Goal: Use online tool/utility: Use online tool/utility

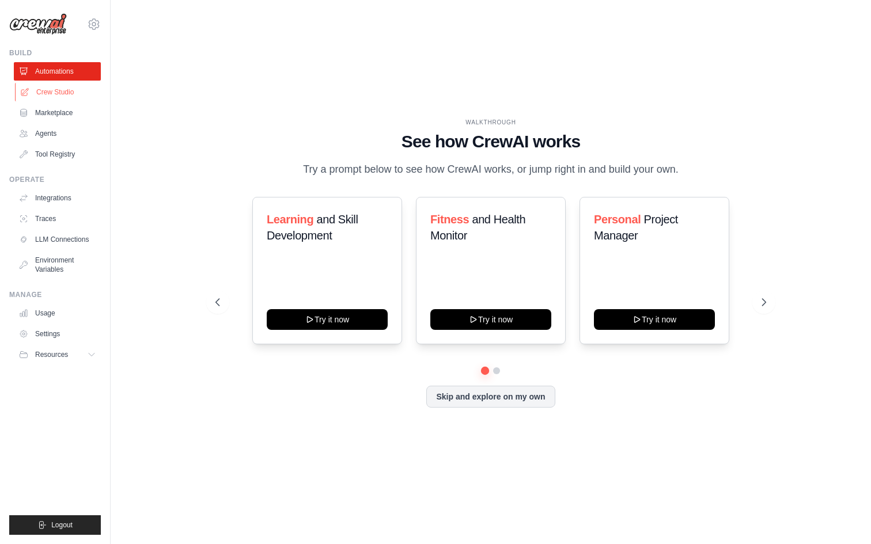
click at [60, 92] on link "Crew Studio" at bounding box center [58, 92] width 87 height 18
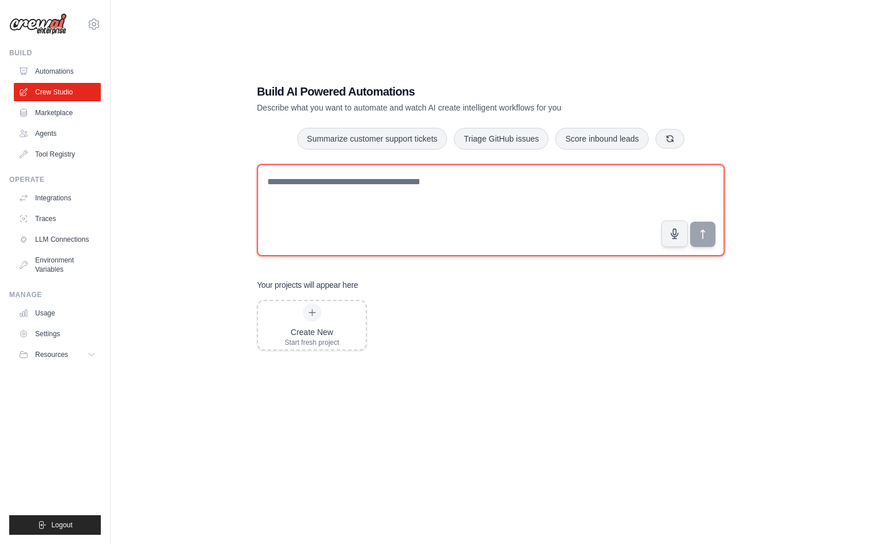
click at [472, 211] on textarea at bounding box center [491, 210] width 468 height 92
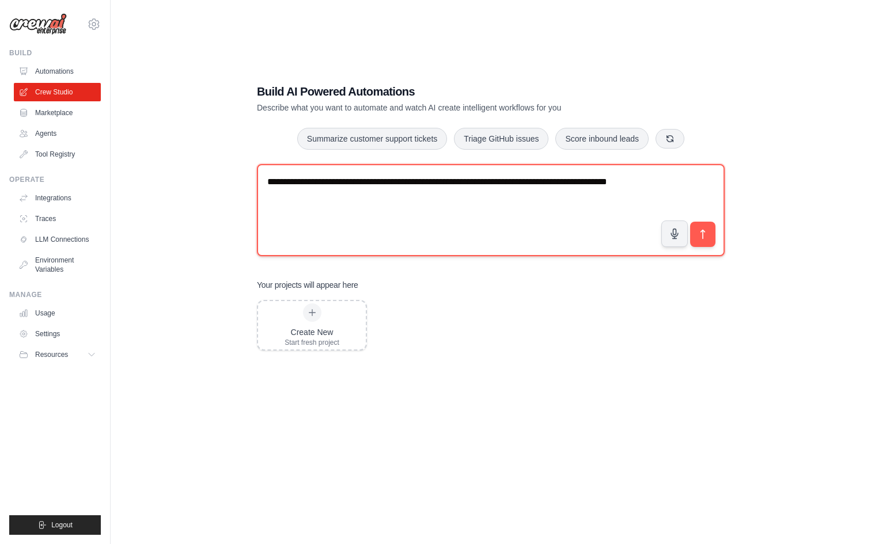
type textarea "**********"
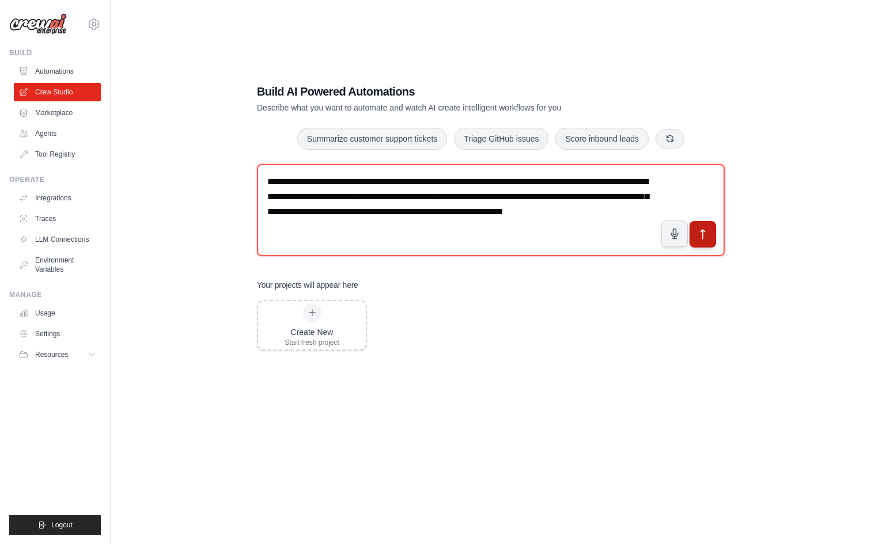
type textarea "**********"
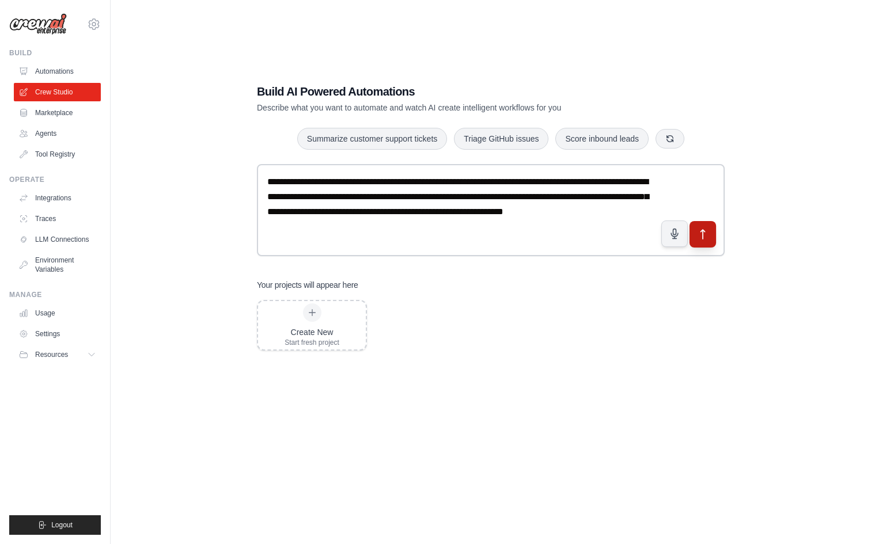
click at [708, 239] on button "submit" at bounding box center [702, 234] width 26 height 26
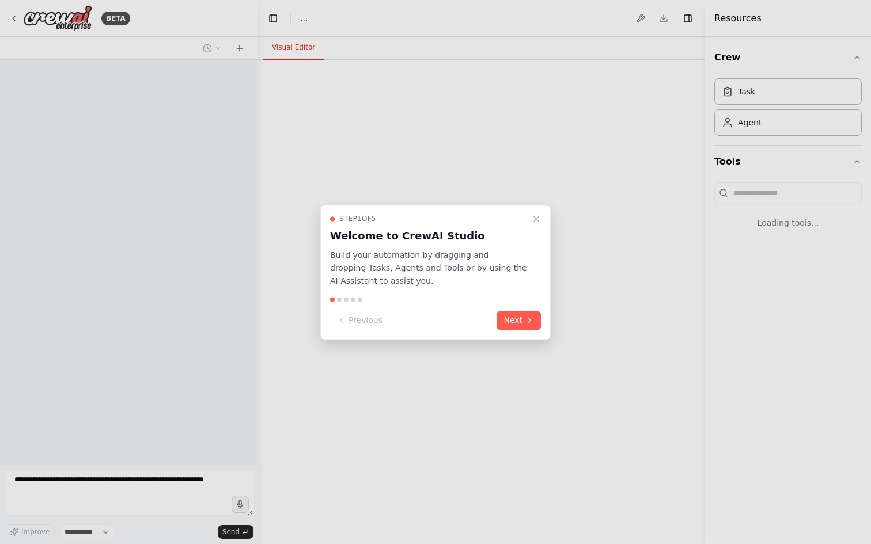
select select "****"
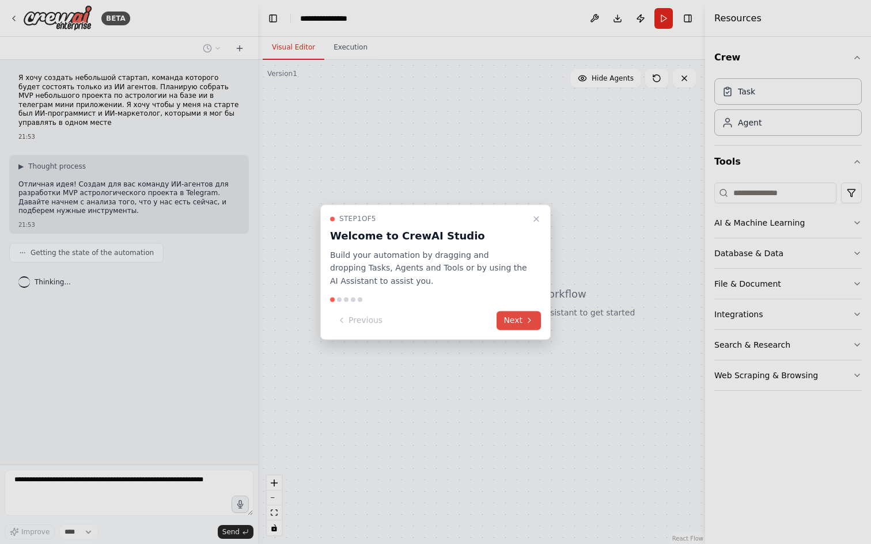
click at [527, 321] on icon at bounding box center [529, 320] width 9 height 9
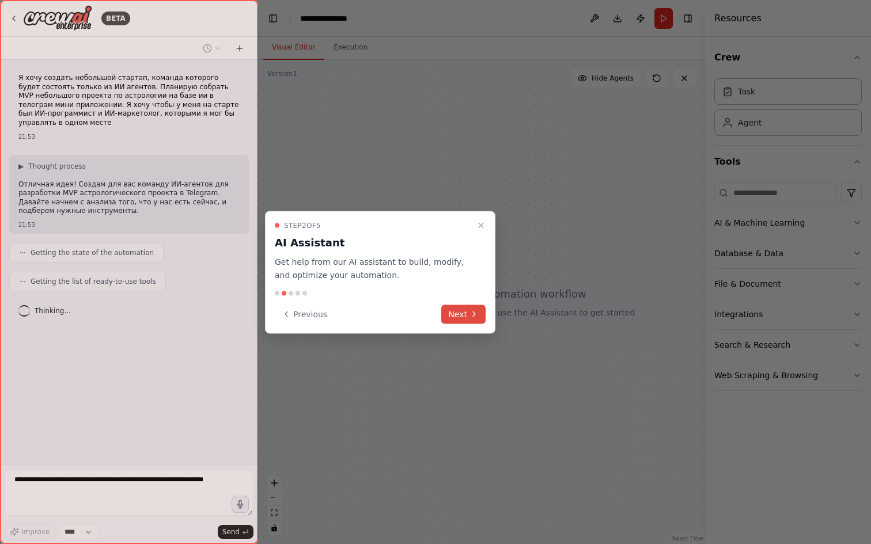
click at [466, 315] on button "Next" at bounding box center [463, 314] width 44 height 19
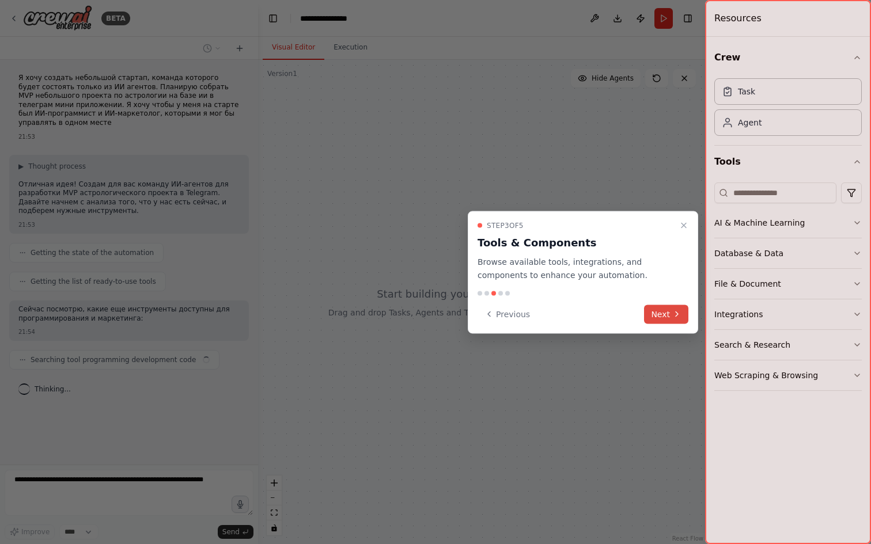
click at [674, 315] on icon at bounding box center [676, 314] width 9 height 9
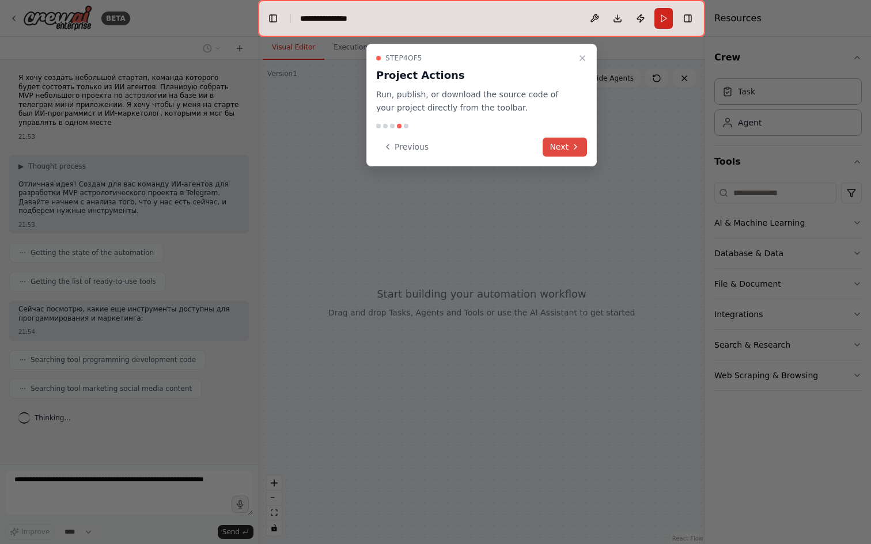
click at [567, 147] on button "Next" at bounding box center [564, 147] width 44 height 19
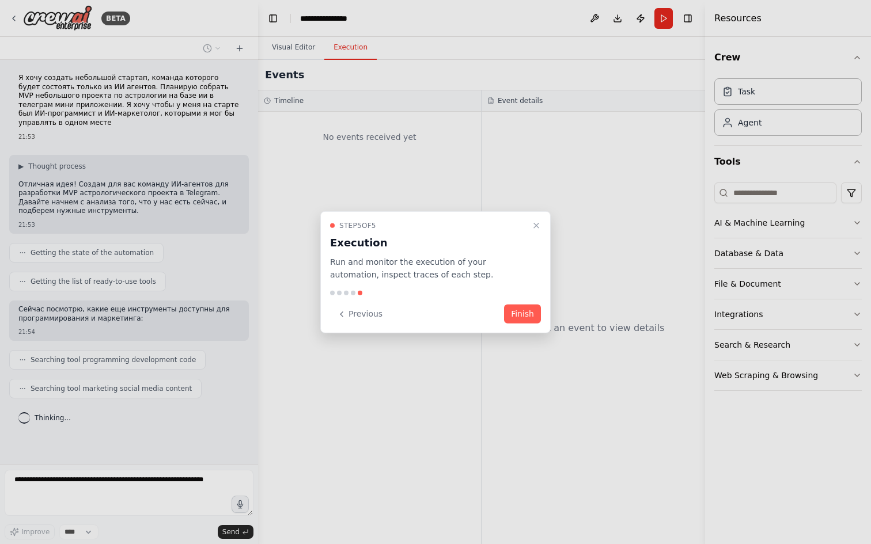
scroll to position [1, 0]
click at [523, 312] on button "Finish" at bounding box center [522, 314] width 37 height 19
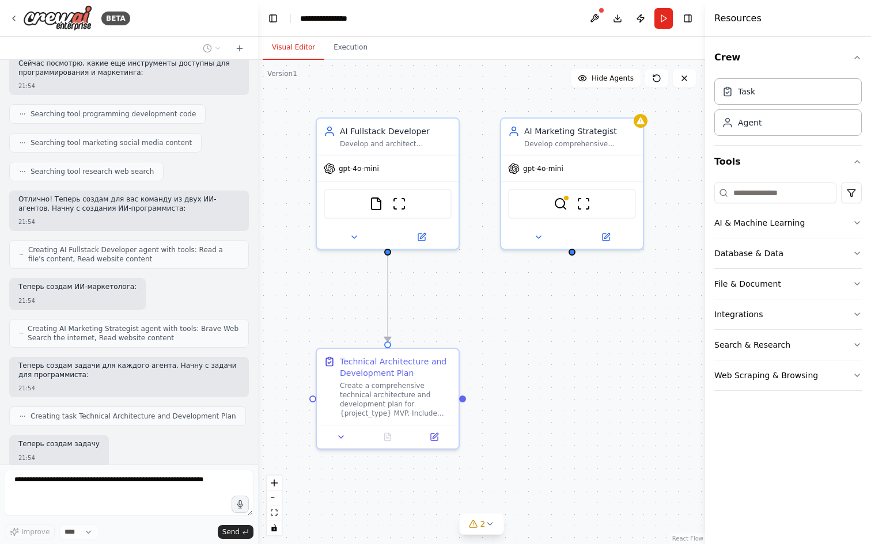
scroll to position [315, 0]
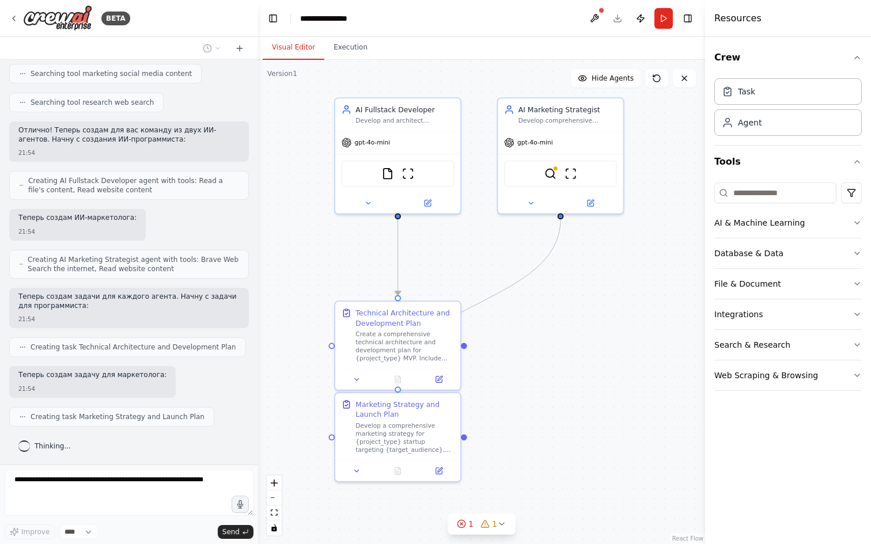
drag, startPoint x: 548, startPoint y: 398, endPoint x: 539, endPoint y: 345, distance: 53.7
click at [539, 345] on div ".deletable-edge-delete-btn { width: 20px; height: 20px; border: 0px solid #ffff…" at bounding box center [481, 302] width 447 height 484
click at [593, 75] on button "Hide Agents" at bounding box center [606, 78] width 70 height 18
click at [593, 75] on span "Show Agents" at bounding box center [610, 78] width 45 height 9
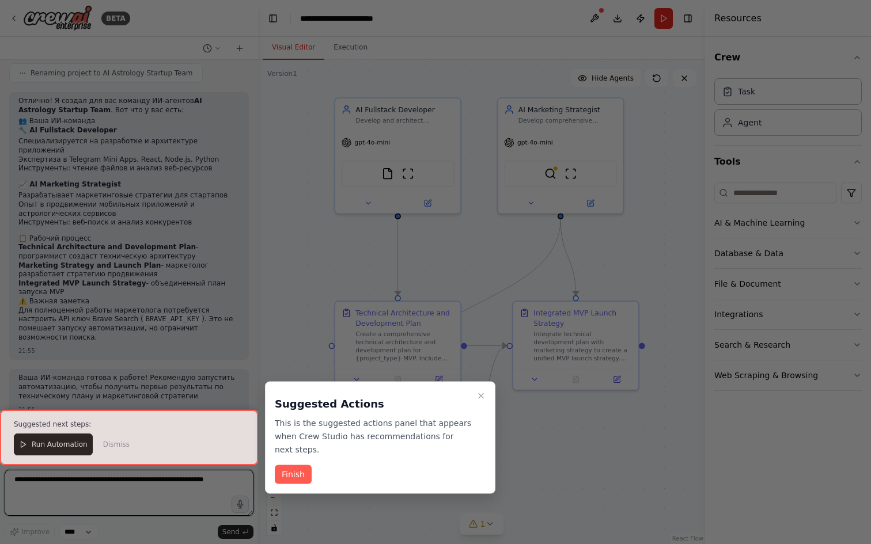
scroll to position [853, 0]
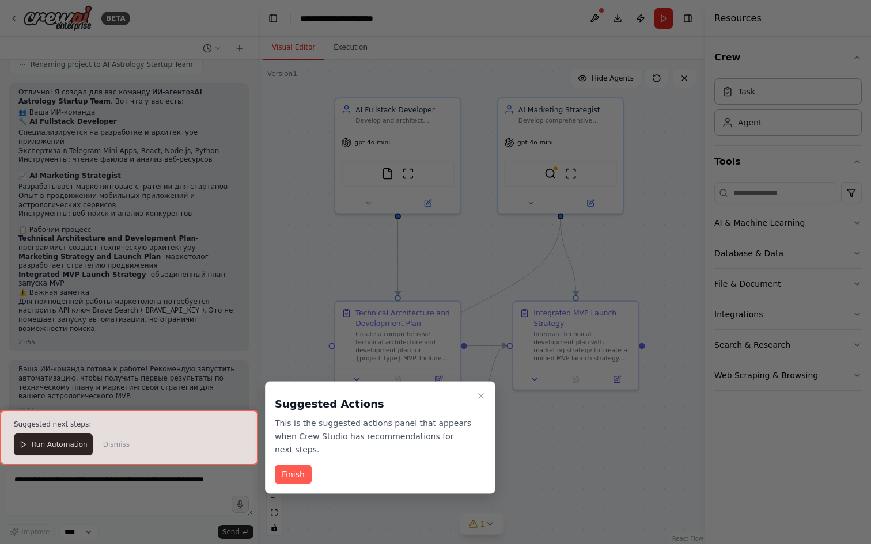
click at [480, 396] on icon "Close walkthrough" at bounding box center [480, 396] width 9 height 9
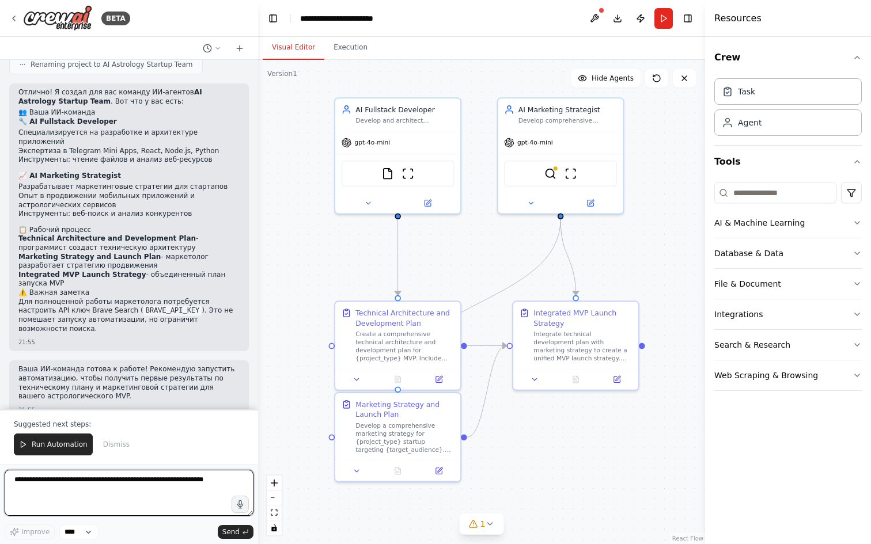
click at [147, 499] on textarea at bounding box center [129, 493] width 249 height 46
type textarea "**********"
click at [140, 502] on textarea "**********" at bounding box center [129, 493] width 249 height 46
click at [218, 48] on icon at bounding box center [217, 48] width 3 height 2
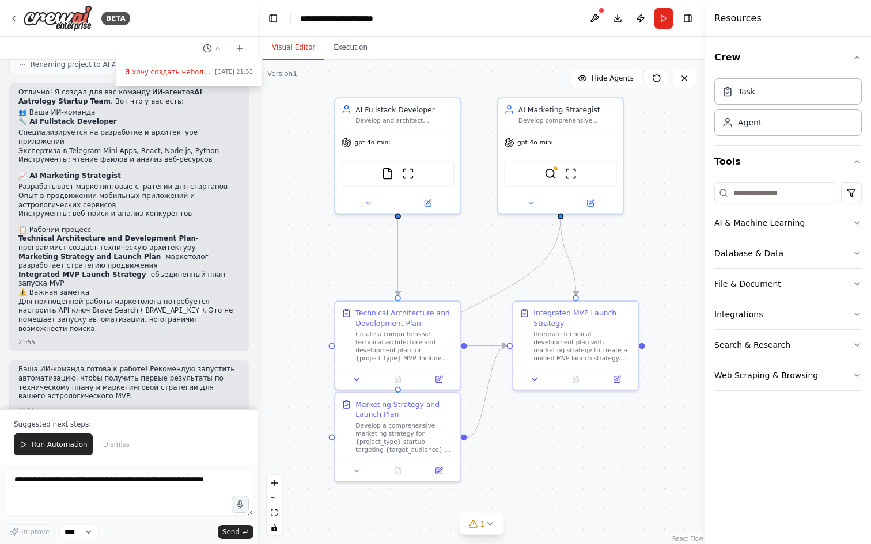
click at [185, 22] on div at bounding box center [129, 272] width 258 height 544
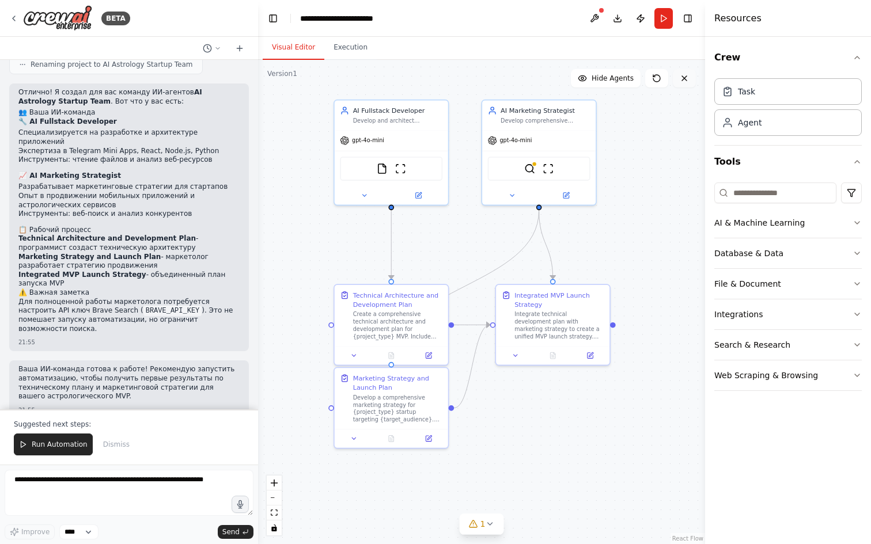
click at [688, 83] on button at bounding box center [684, 78] width 23 height 18
click at [181, 498] on textarea at bounding box center [129, 493] width 249 height 46
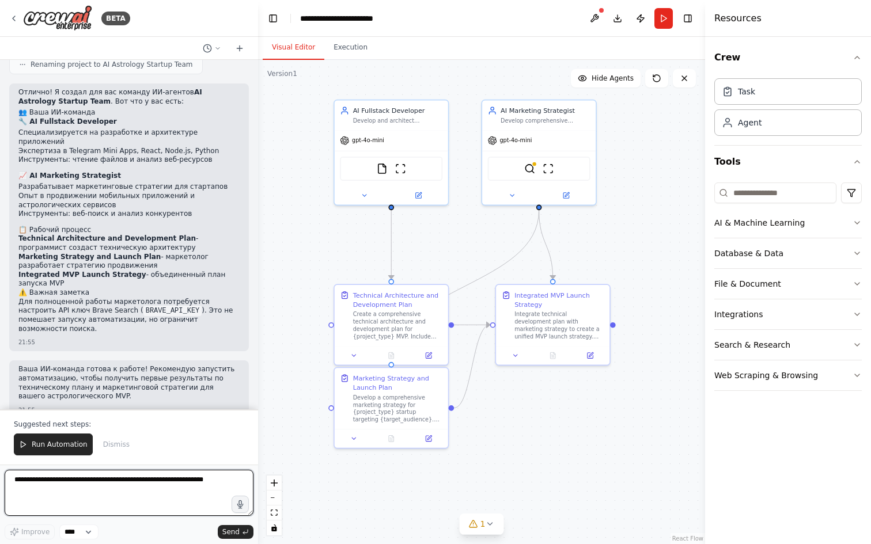
click at [219, 480] on textarea at bounding box center [129, 493] width 249 height 46
click at [208, 479] on textarea at bounding box center [129, 493] width 249 height 46
click at [168, 489] on textarea at bounding box center [129, 493] width 249 height 46
type textarea "**********"
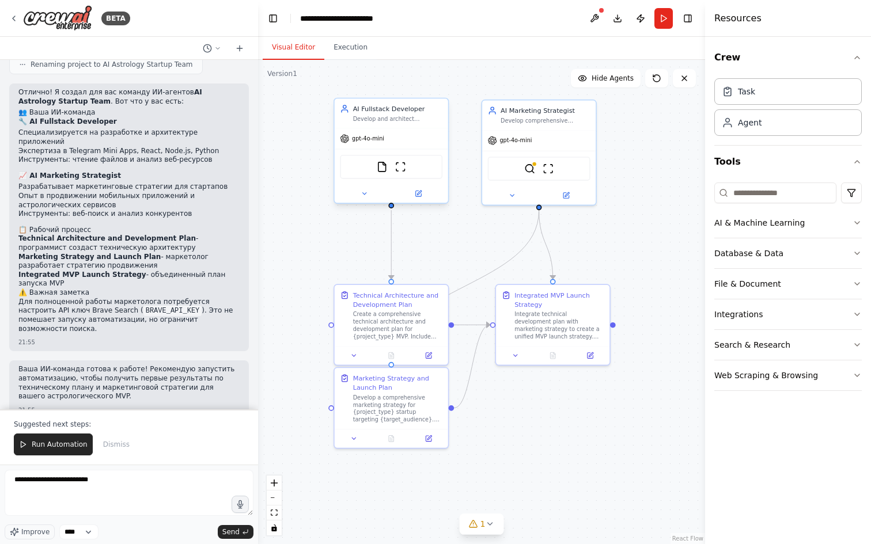
click at [387, 117] on div "Develop and architect {project_type} applications, focusing on {tech_stack} imp…" at bounding box center [397, 118] width 89 height 7
click at [366, 193] on icon at bounding box center [363, 193] width 7 height 7
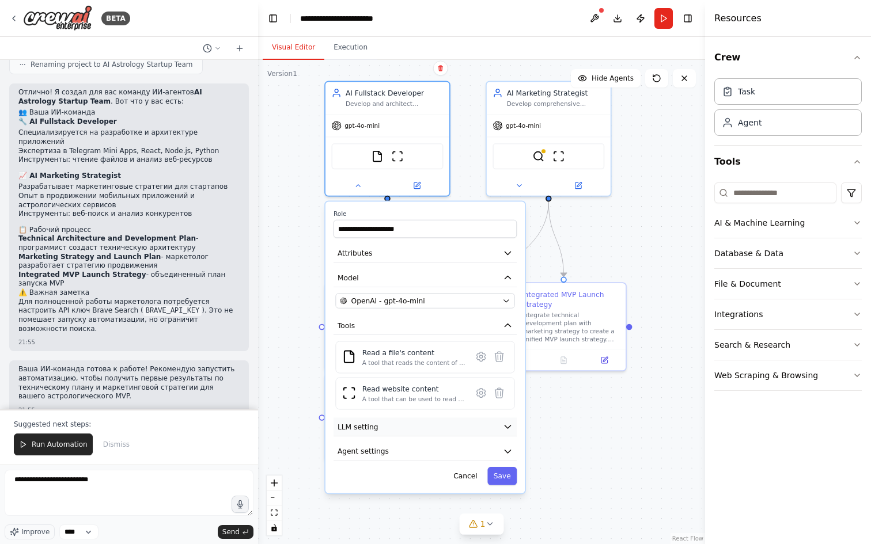
click at [432, 432] on button "LLM setting" at bounding box center [424, 426] width 183 height 18
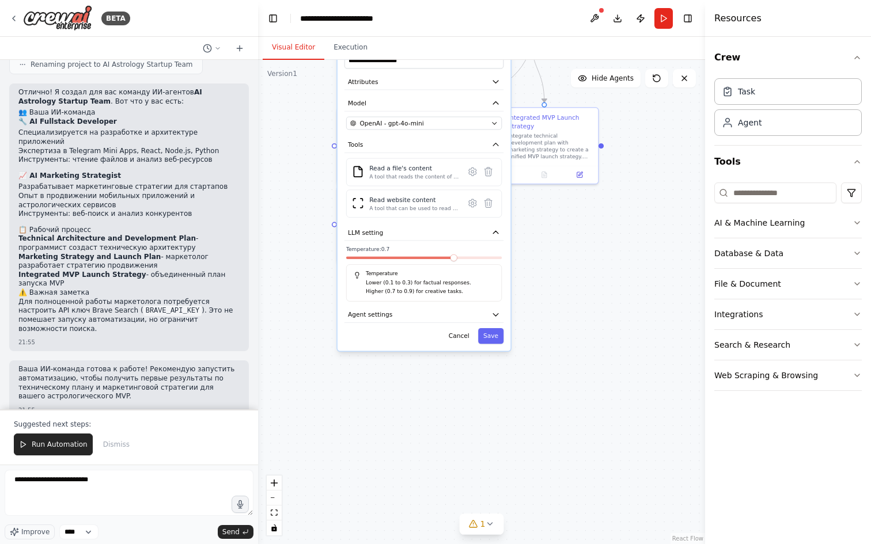
drag, startPoint x: 572, startPoint y: 493, endPoint x: 572, endPoint y: 291, distance: 202.1
click at [572, 291] on div ".deletable-edge-delete-btn { width: 20px; height: 20px; border: 0px solid #ffff…" at bounding box center [481, 302] width 447 height 484
click at [432, 309] on button "Agent settings" at bounding box center [423, 312] width 159 height 16
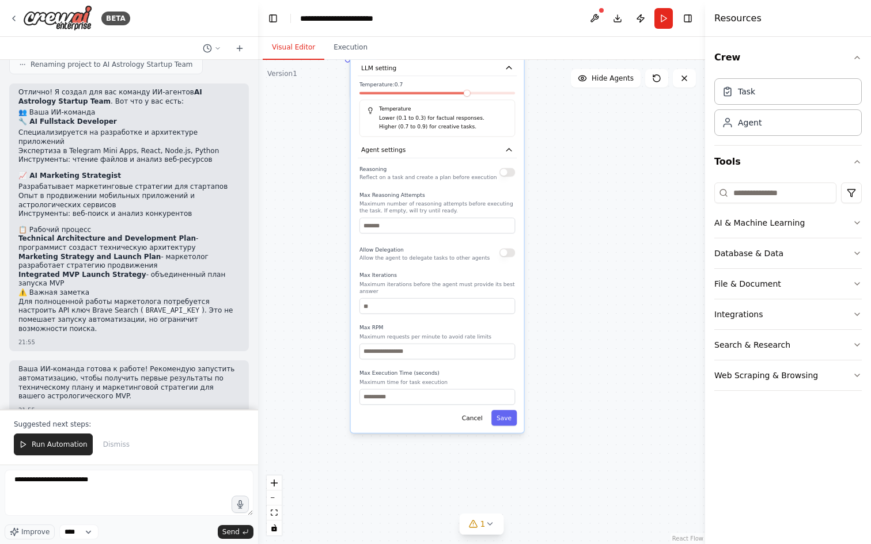
drag, startPoint x: 522, startPoint y: 419, endPoint x: 534, endPoint y: 257, distance: 162.3
click at [534, 257] on div ".deletable-edge-delete-btn { width: 20px; height: 20px; border: 0px solid #ffff…" at bounding box center [481, 302] width 447 height 484
